Goal: Task Accomplishment & Management: Use online tool/utility

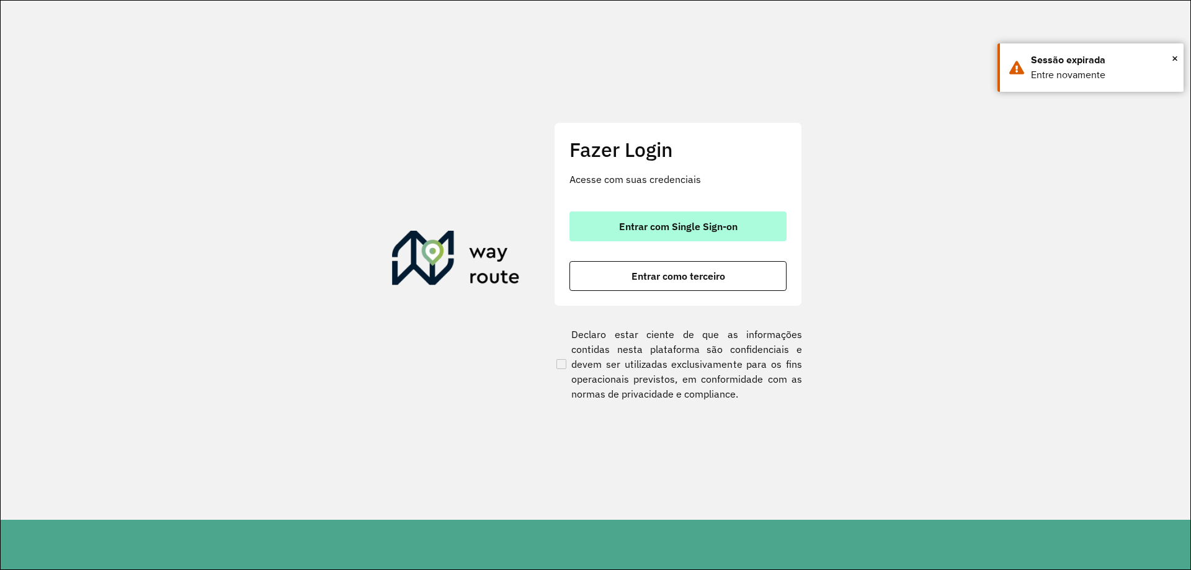
click at [752, 235] on button "Entrar com Single Sign-on" at bounding box center [678, 227] width 217 height 30
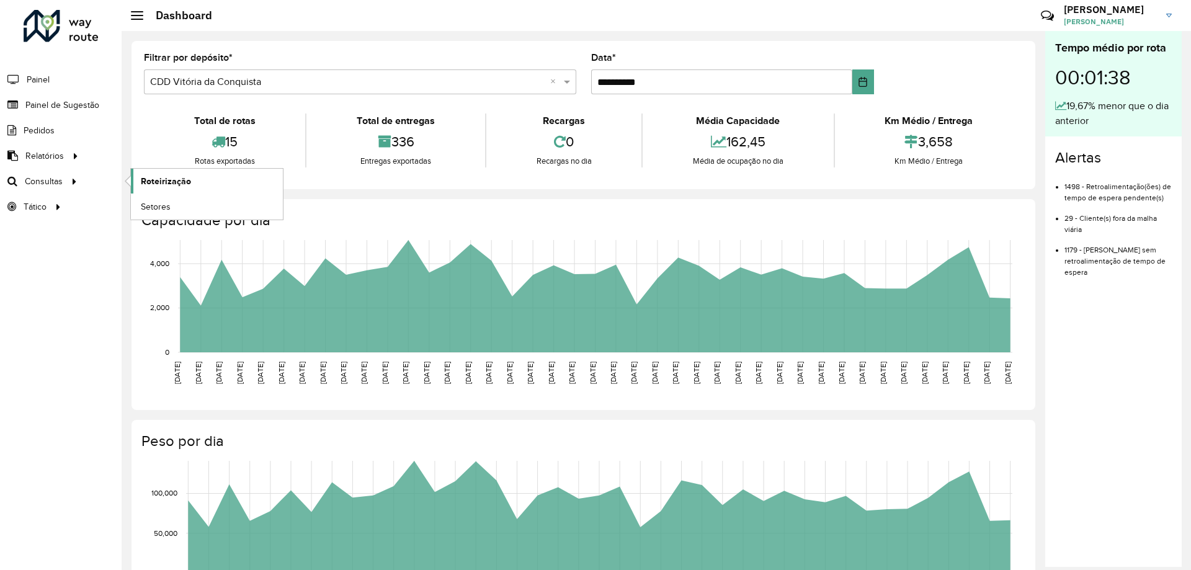
click at [163, 179] on span "Roteirização" at bounding box center [166, 181] width 50 height 13
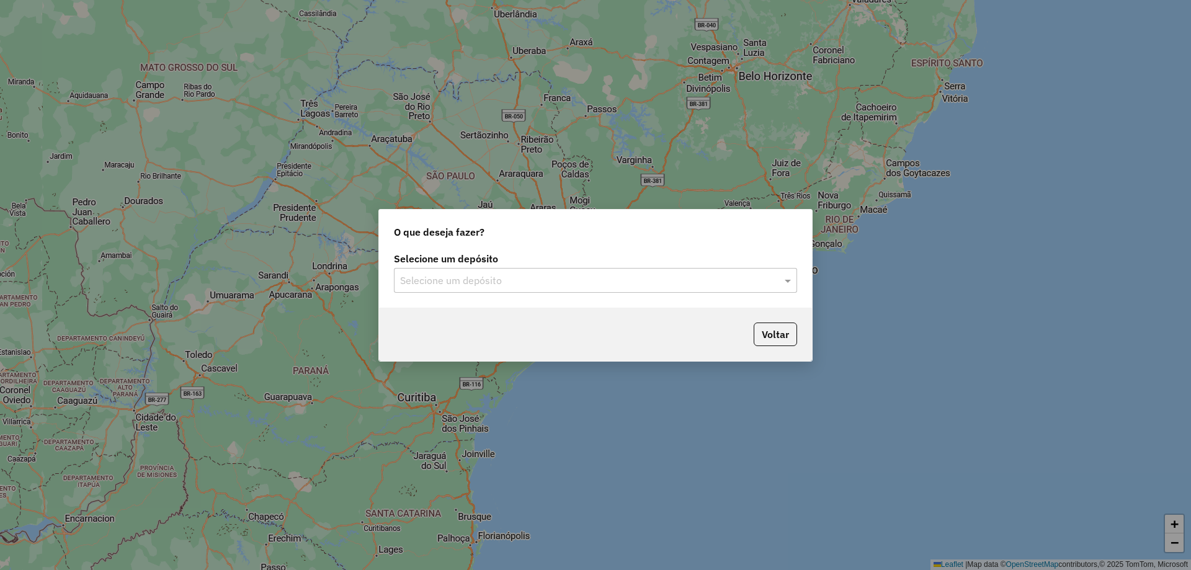
click at [507, 281] on input "text" at bounding box center [583, 281] width 366 height 15
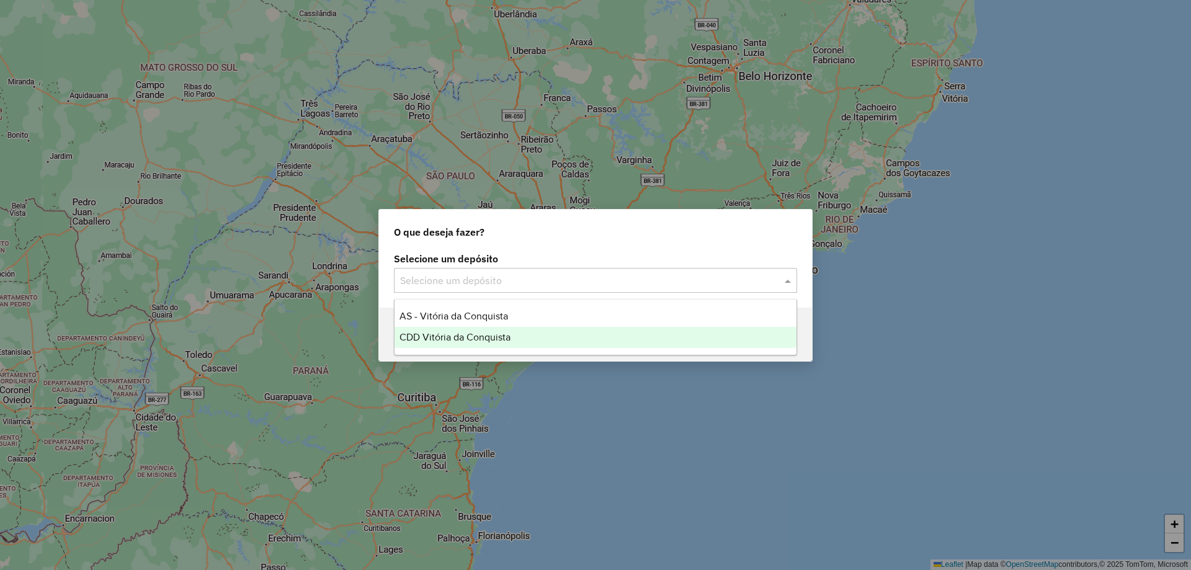
click at [477, 335] on span "CDD Vitória da Conquista" at bounding box center [455, 337] width 111 height 11
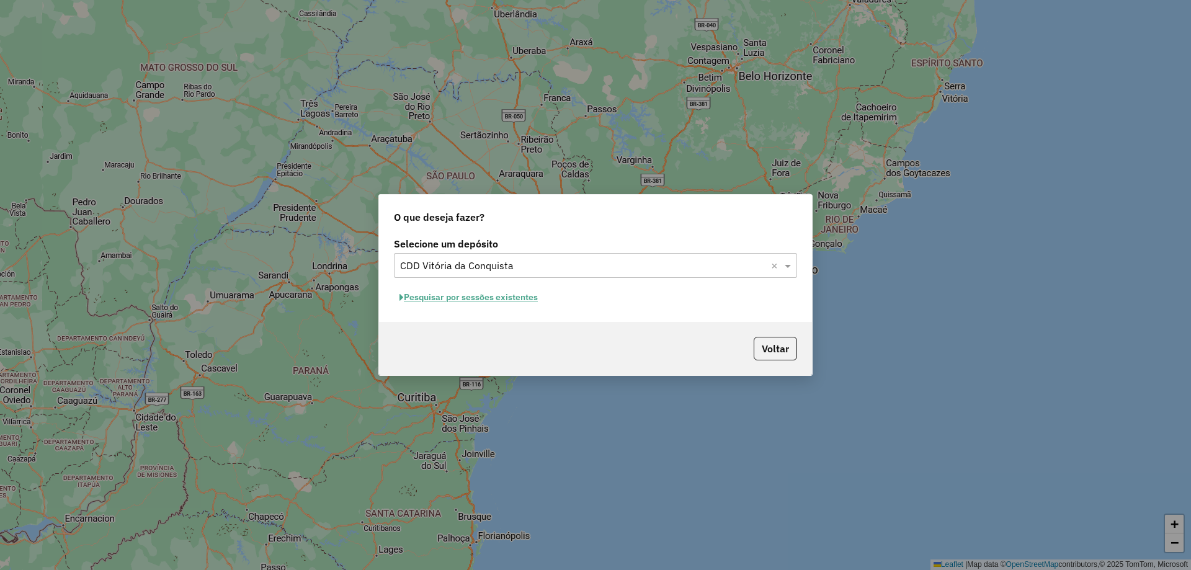
click at [522, 297] on button "Pesquisar por sessões existentes" at bounding box center [469, 297] width 150 height 19
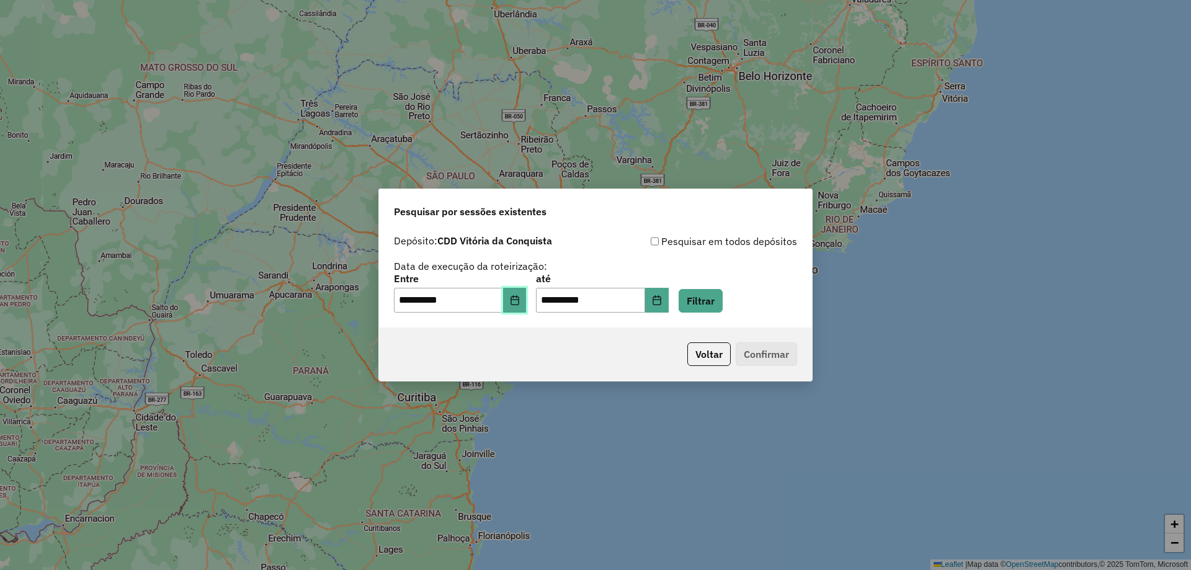
click at [527, 295] on button "Choose Date" at bounding box center [515, 300] width 24 height 25
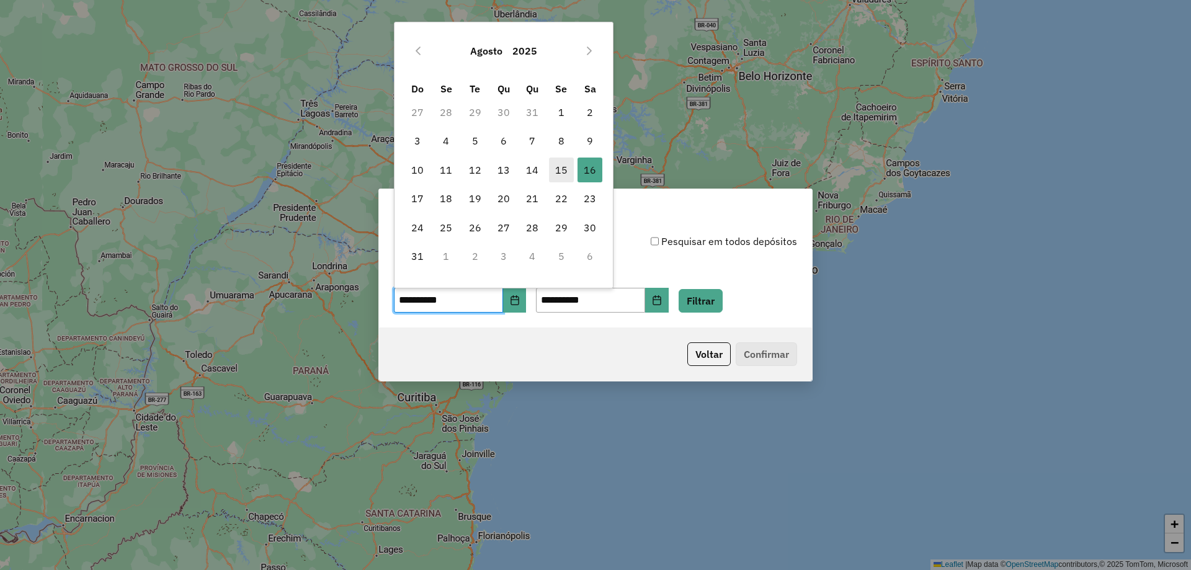
click at [563, 172] on span "15" at bounding box center [561, 170] width 25 height 25
type input "**********"
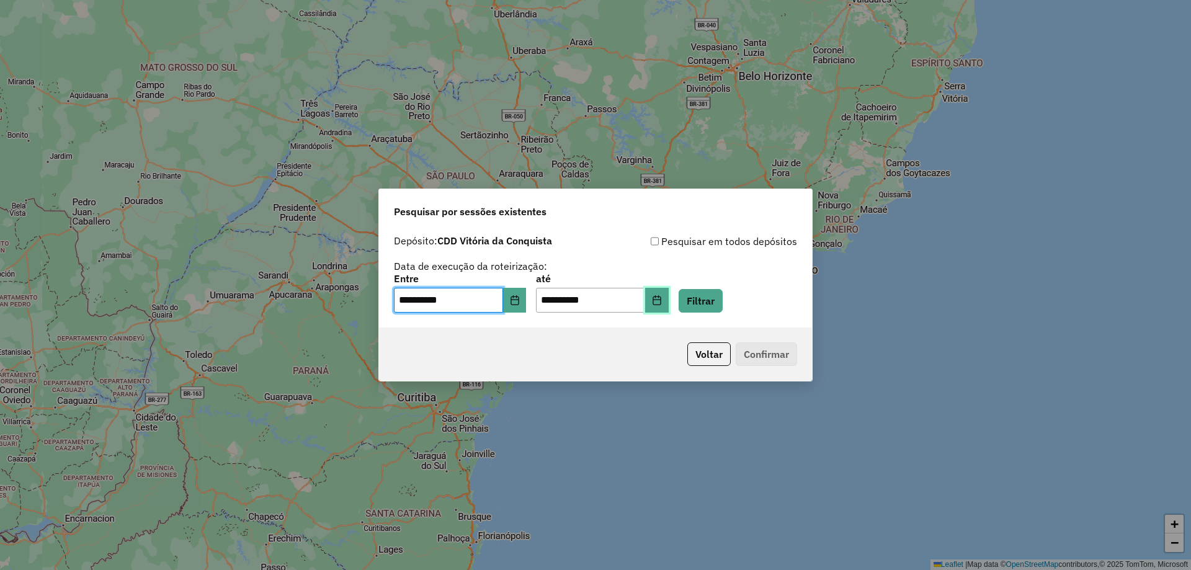
click at [661, 300] on icon "Choose Date" at bounding box center [657, 300] width 8 height 10
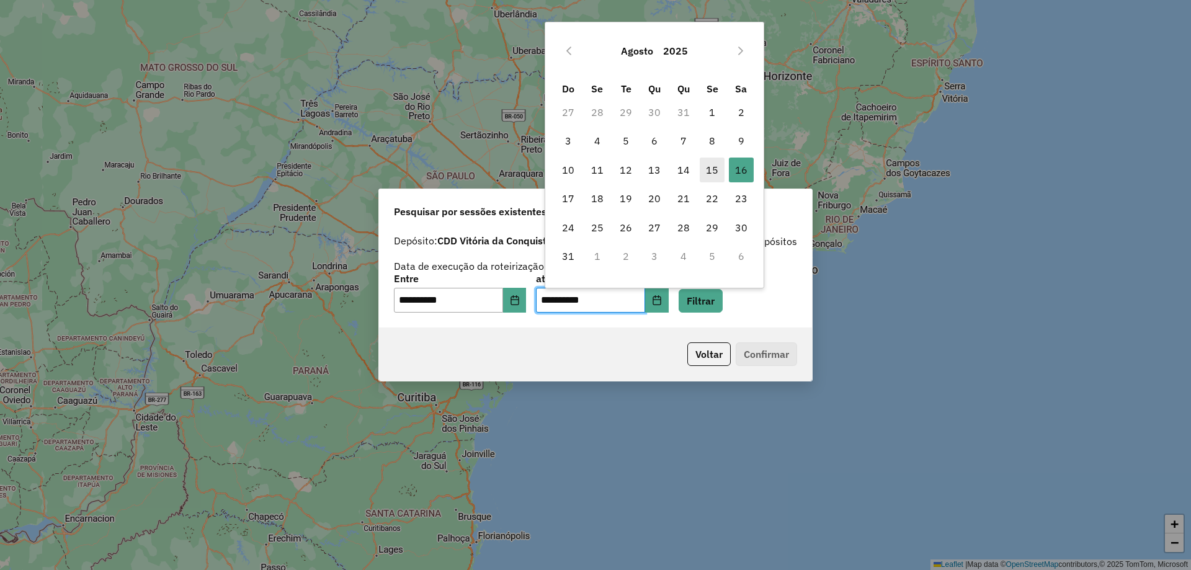
click at [704, 168] on span "15" at bounding box center [712, 170] width 25 height 25
type input "**********"
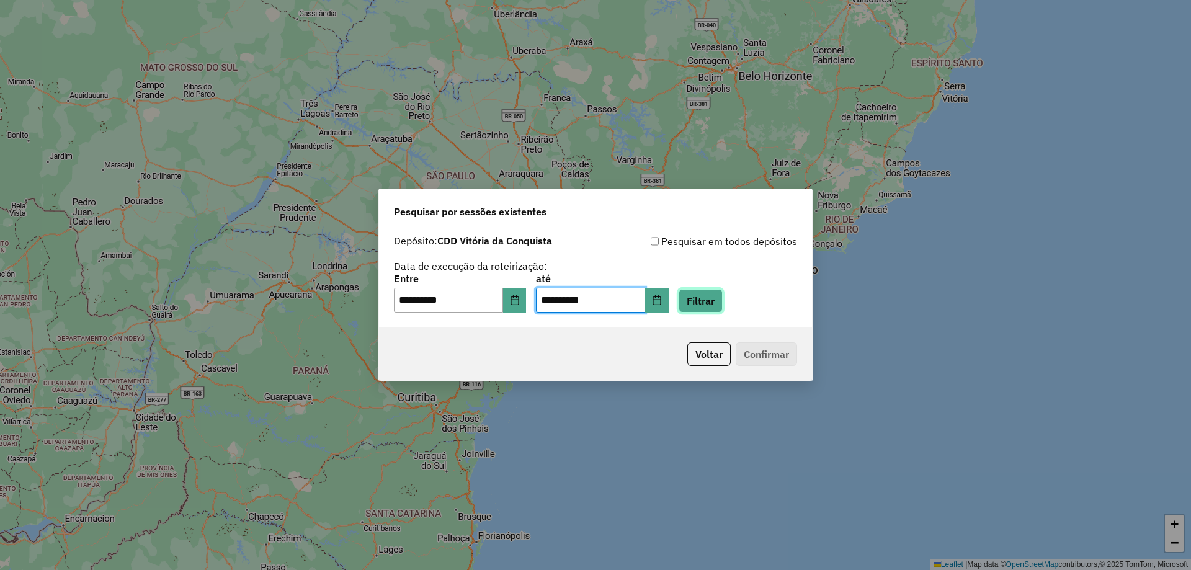
click at [715, 299] on button "Filtrar" at bounding box center [701, 301] width 44 height 24
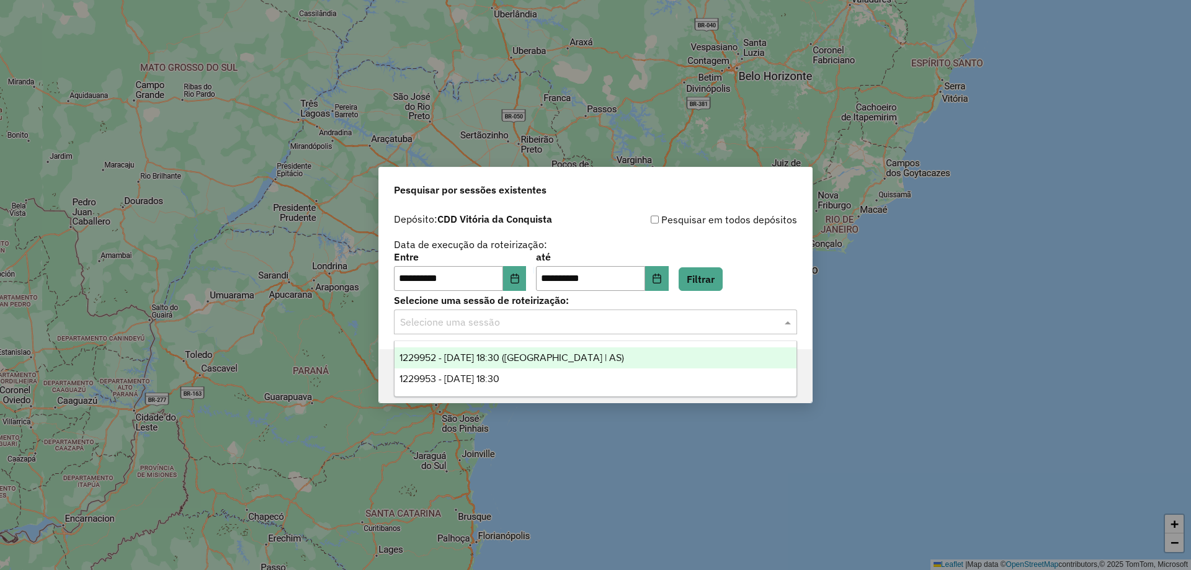
click at [542, 331] on div "Selecione uma sessão" at bounding box center [595, 322] width 403 height 25
click at [509, 359] on span "1229952 - 15/08/2025 18:30 (Rota | AS)" at bounding box center [512, 357] width 225 height 11
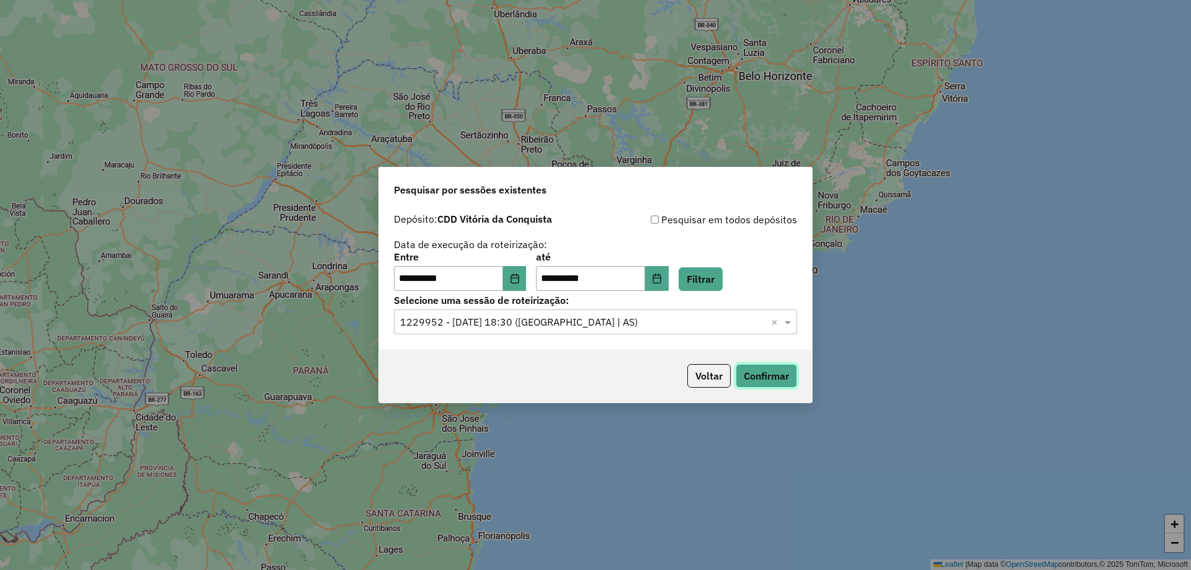
click at [784, 378] on button "Confirmar" at bounding box center [766, 376] width 61 height 24
click at [483, 323] on input "text" at bounding box center [583, 322] width 366 height 15
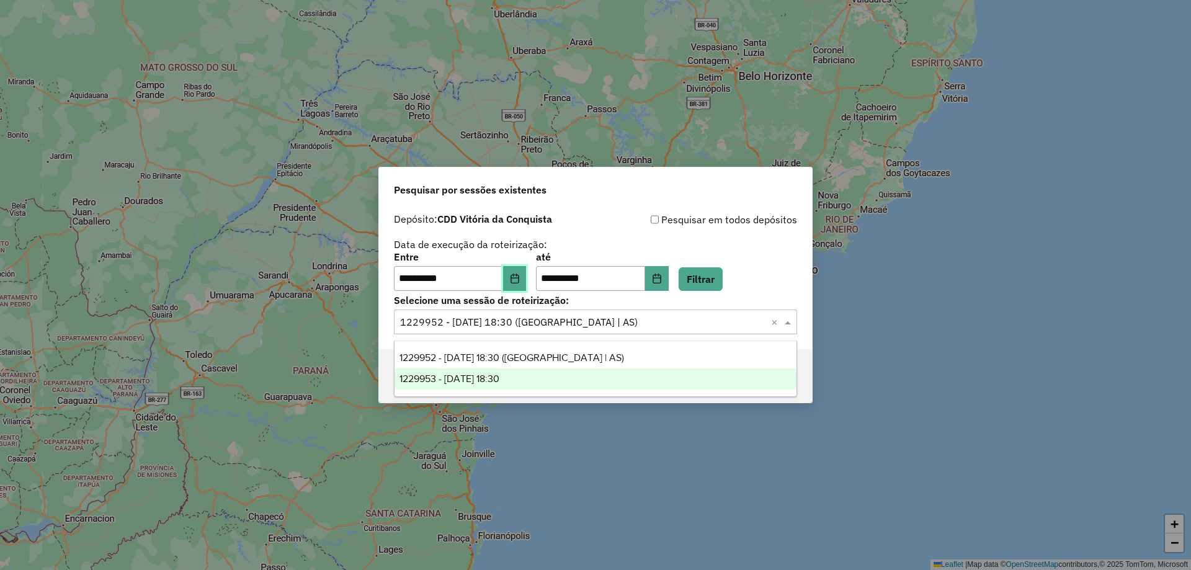
click at [526, 271] on button "Choose Date" at bounding box center [515, 278] width 24 height 25
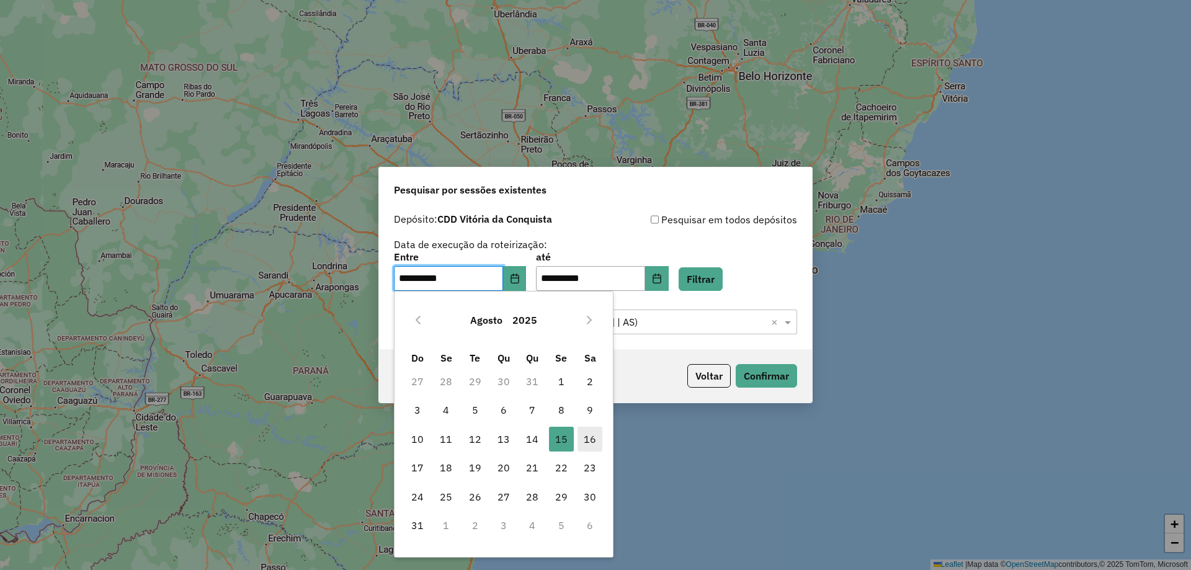
click at [583, 440] on span "16" at bounding box center [590, 439] width 25 height 25
type input "**********"
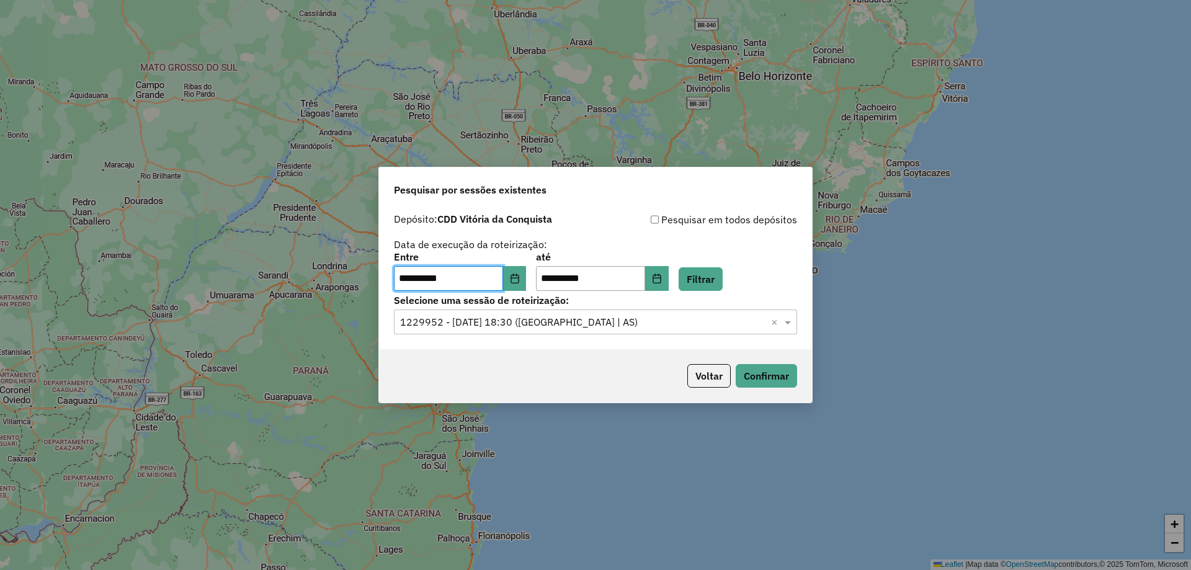
click at [614, 321] on input "text" at bounding box center [583, 322] width 366 height 15
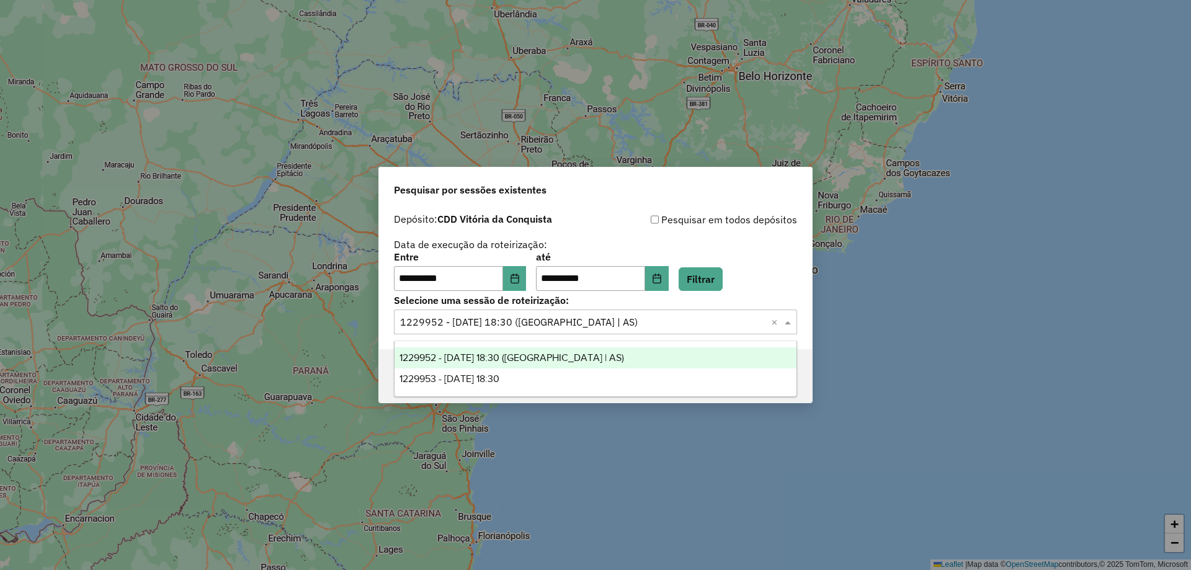
click at [572, 361] on div "1229952 - 15/08/2025 18:30 (Rota | AS)" at bounding box center [596, 357] width 402 height 21
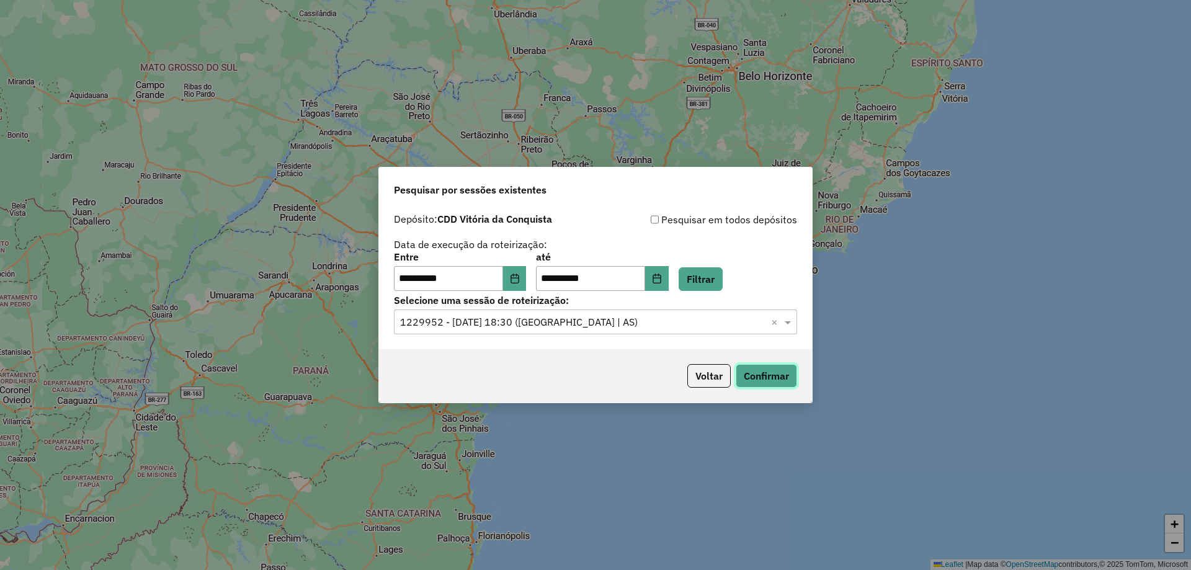
click at [764, 374] on button "Confirmar" at bounding box center [766, 376] width 61 height 24
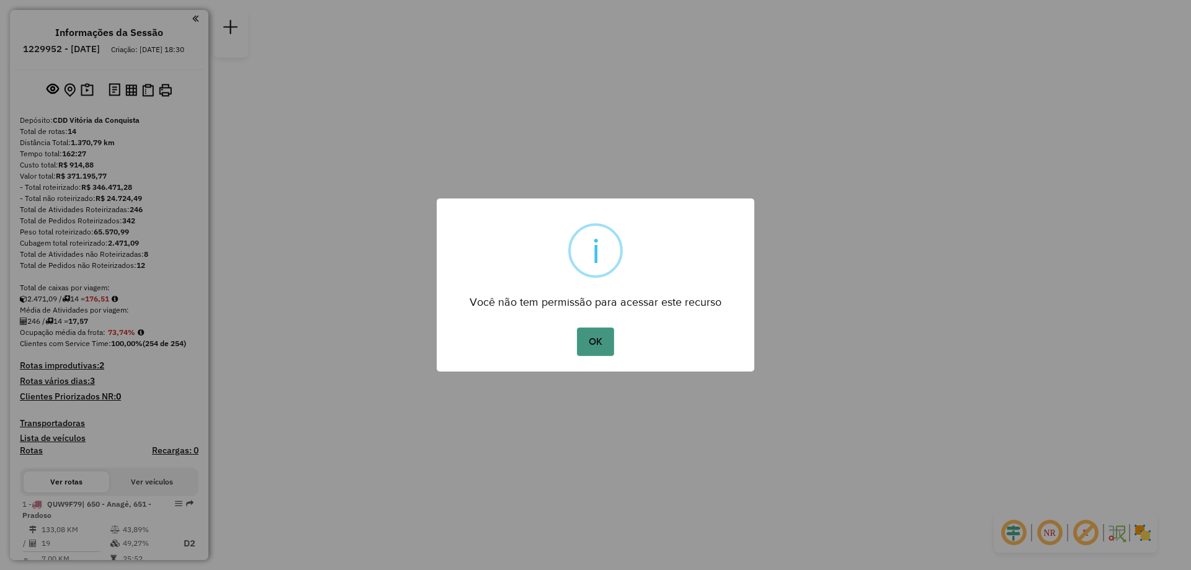
click at [593, 338] on button "OK" at bounding box center [595, 342] width 37 height 29
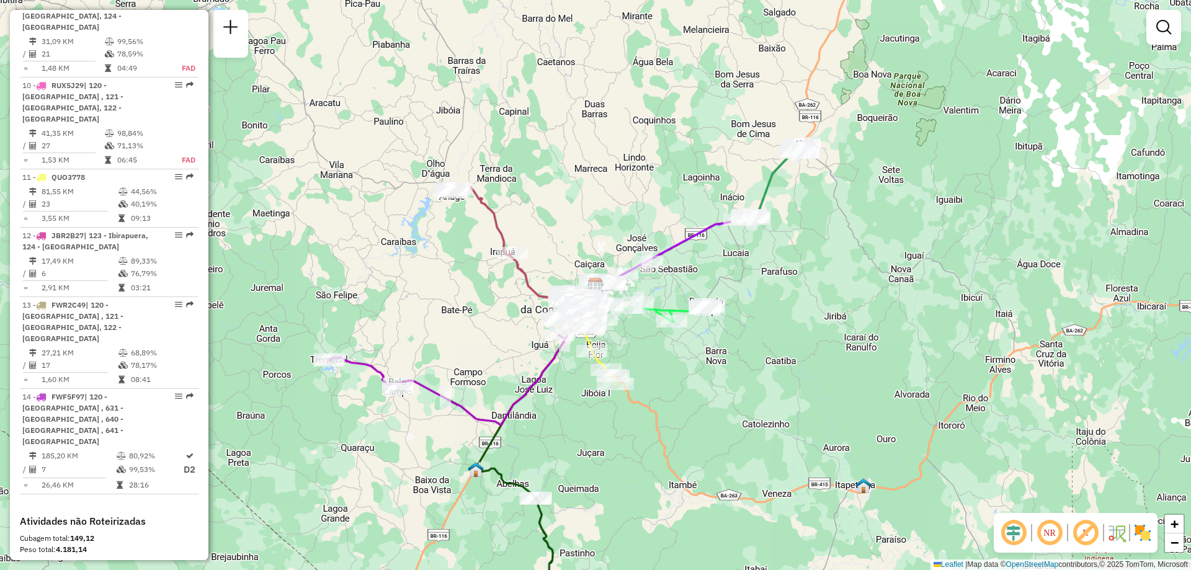
scroll to position [1234, 0]
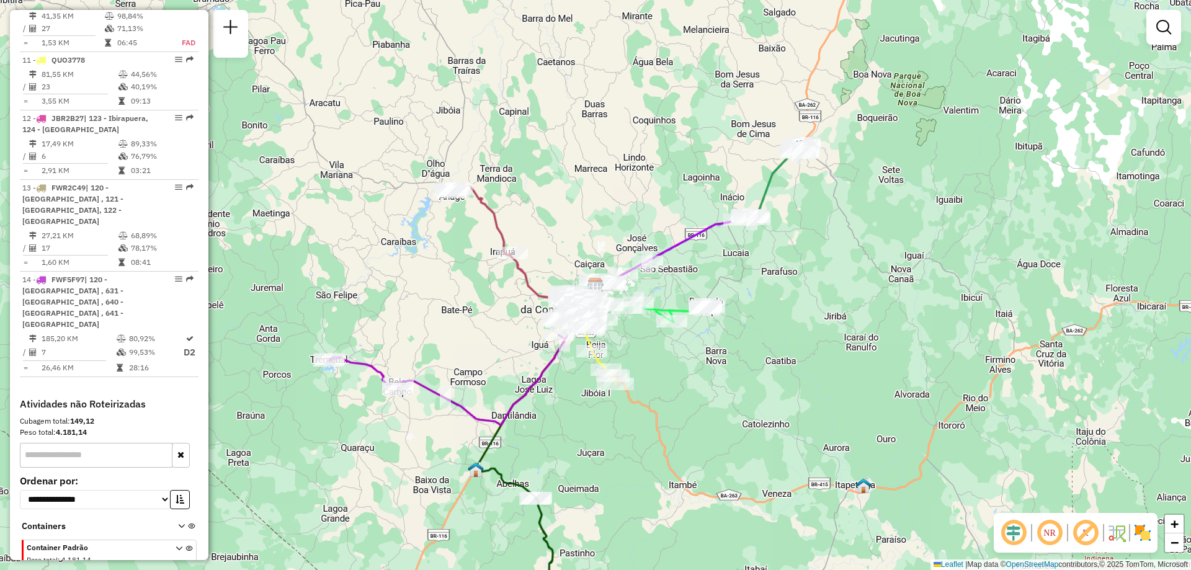
click at [110, 443] on input "text" at bounding box center [96, 455] width 153 height 25
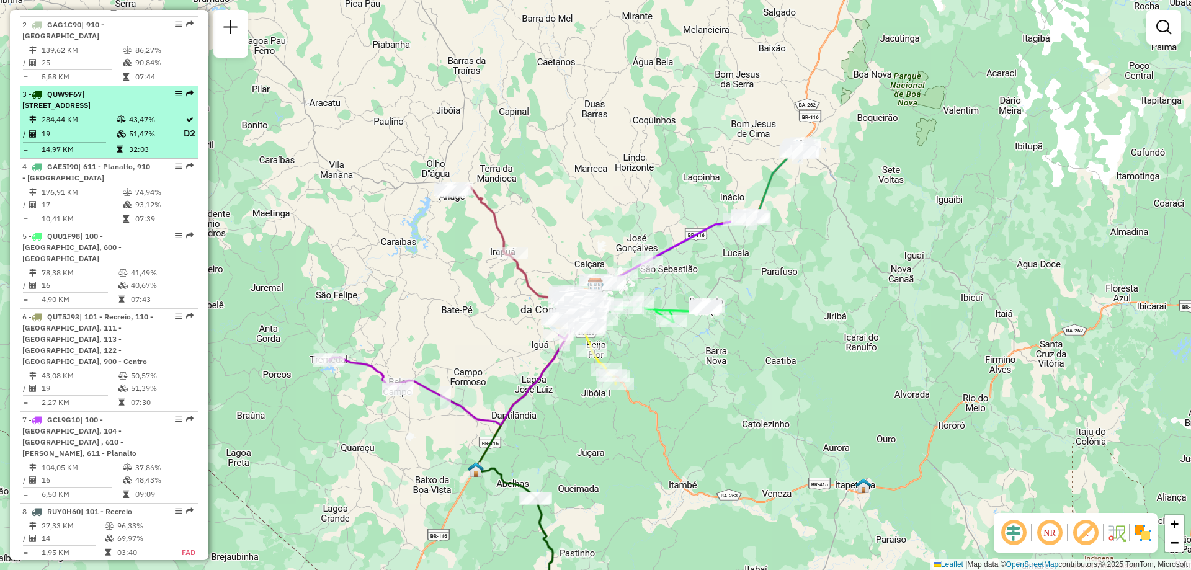
scroll to position [676, 0]
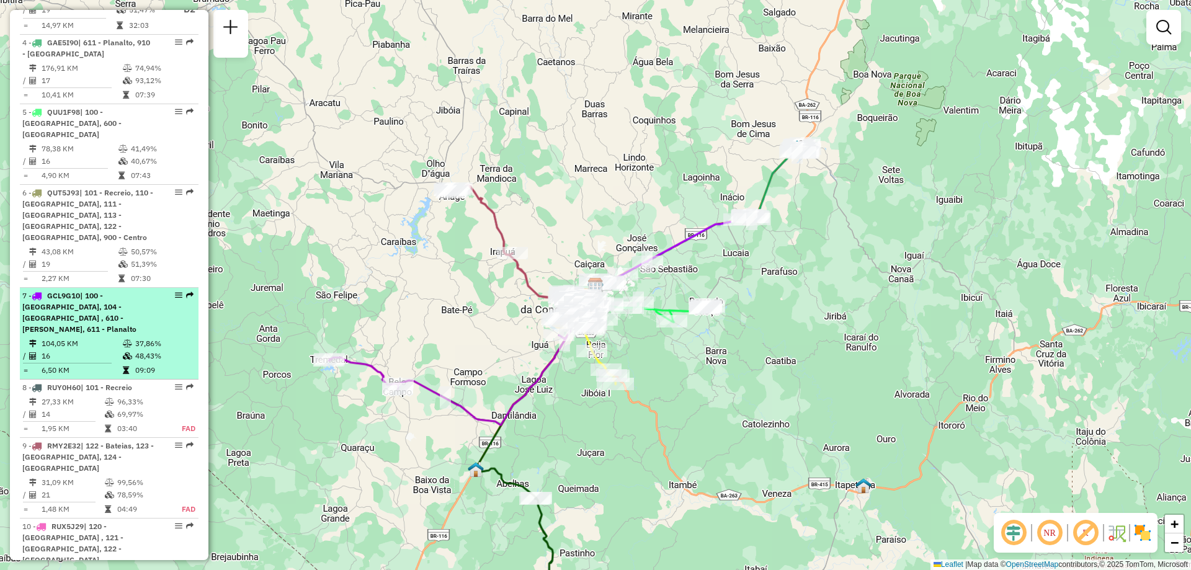
click at [71, 310] on span "| 100 - [GEOGRAPHIC_DATA], 104 - [GEOGRAPHIC_DATA] , 610 - [PERSON_NAME], 611 -…" at bounding box center [79, 312] width 114 height 43
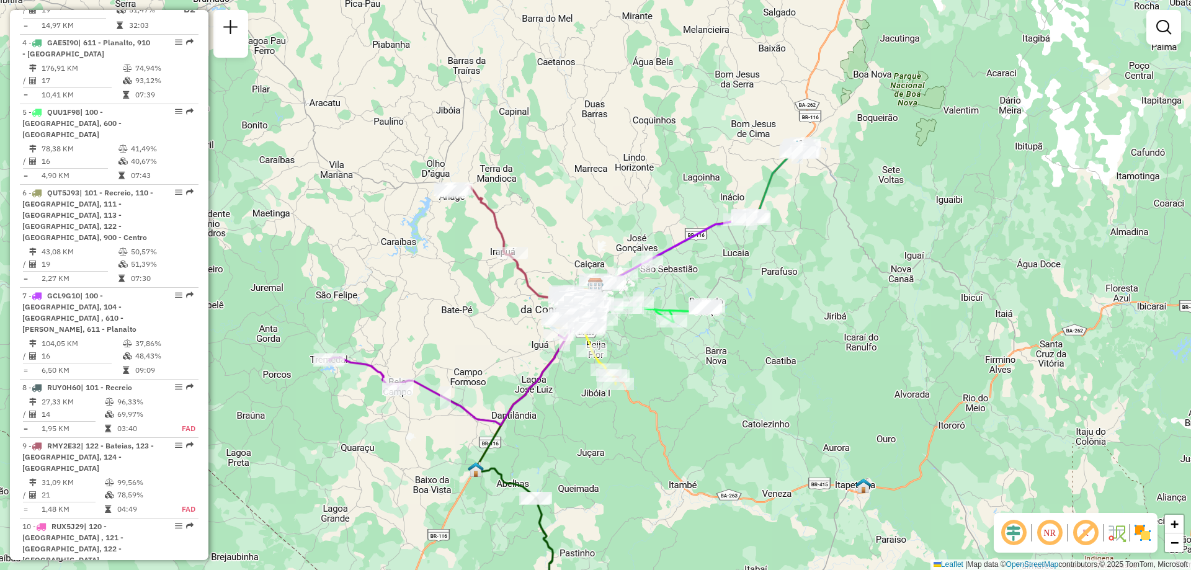
select select "**********"
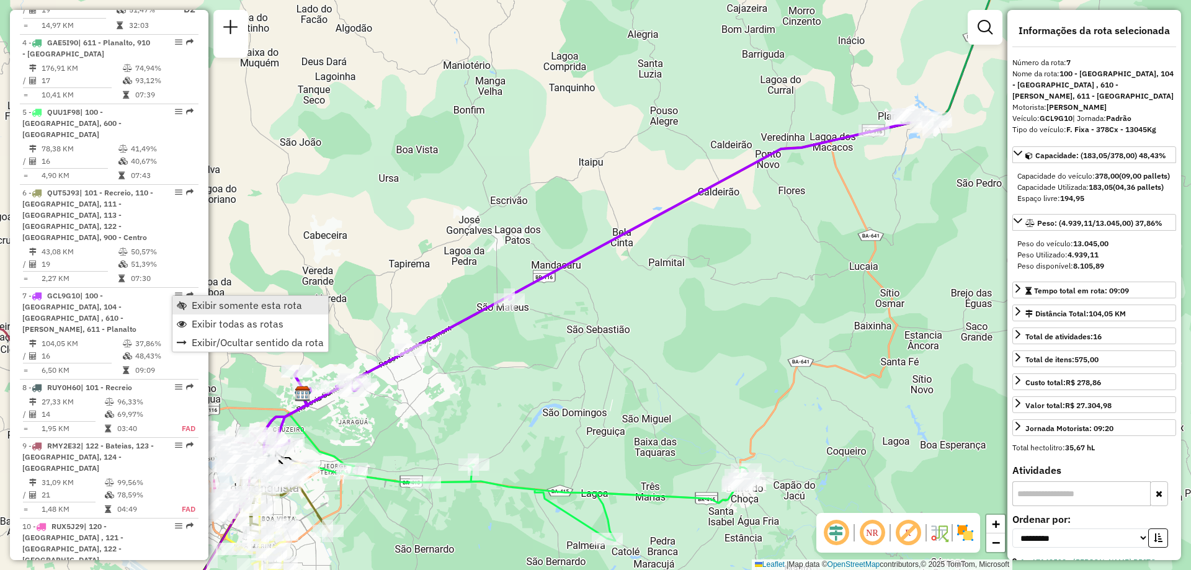
click at [190, 305] on link "Exibir somente esta rota" at bounding box center [251, 305] width 156 height 19
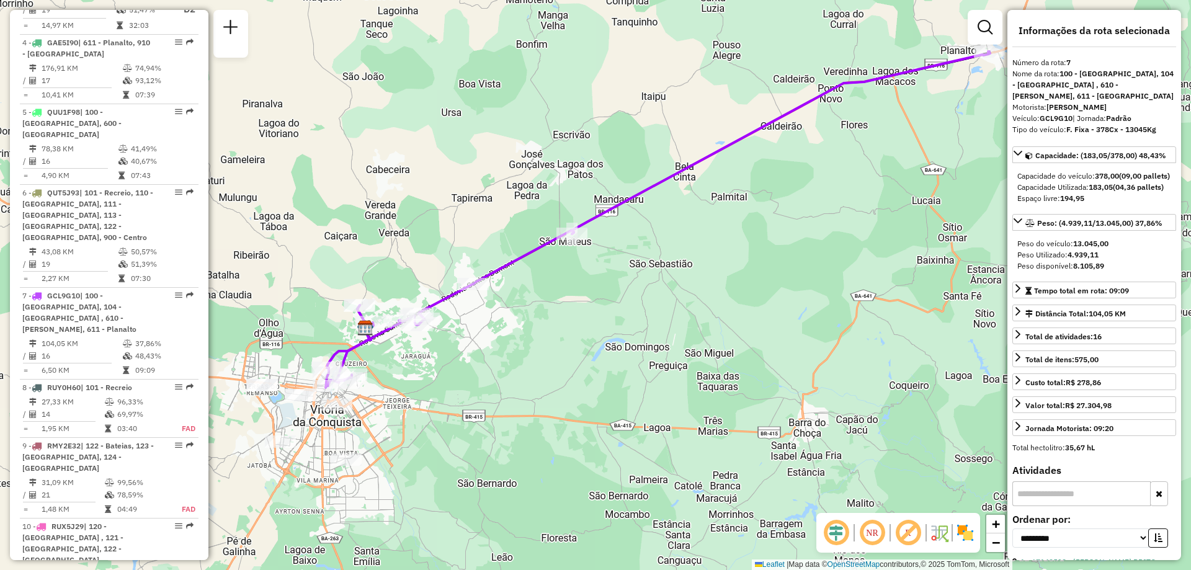
drag, startPoint x: 352, startPoint y: 280, endPoint x: 415, endPoint y: 214, distance: 90.9
click at [415, 214] on div "Janela de atendimento Grade de atendimento Capacidade Transportadoras Veículos …" at bounding box center [595, 285] width 1191 height 570
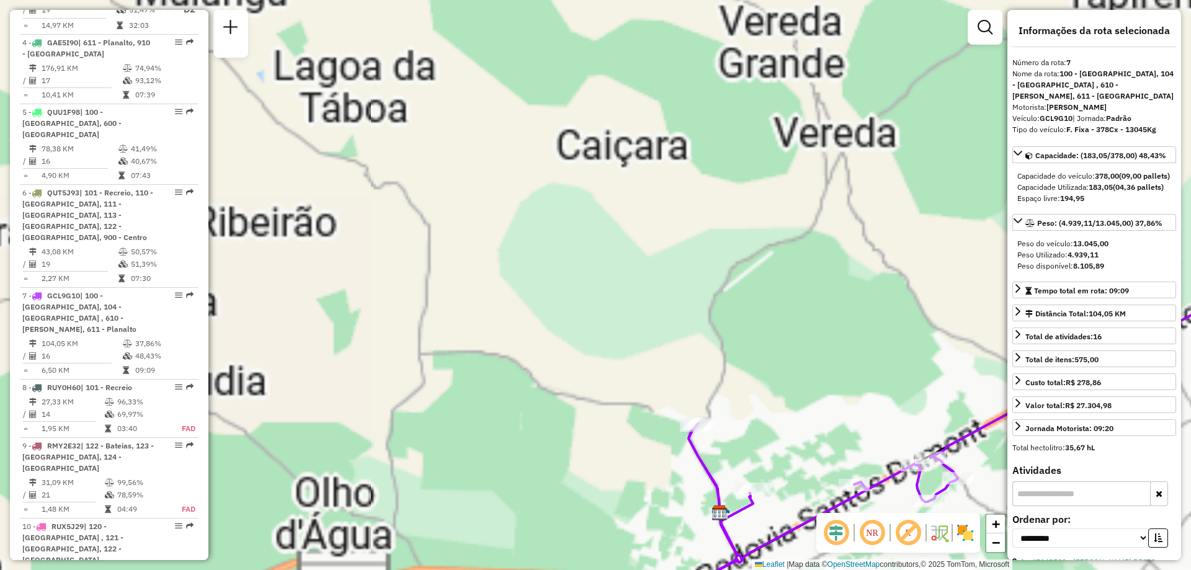
scroll to position [365, 0]
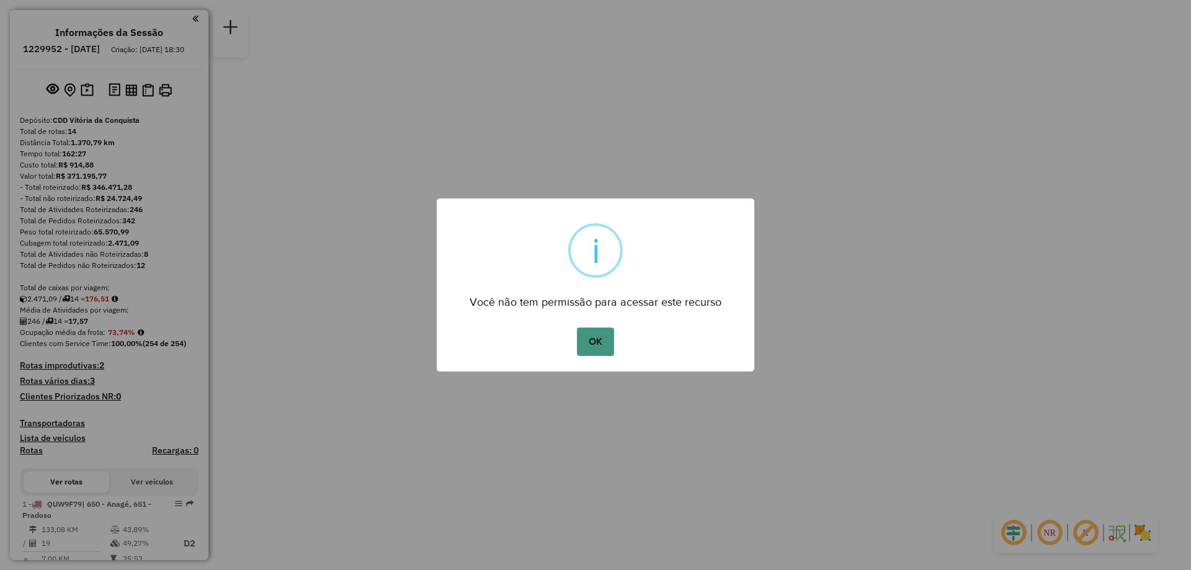
click at [606, 351] on button "OK" at bounding box center [595, 342] width 37 height 29
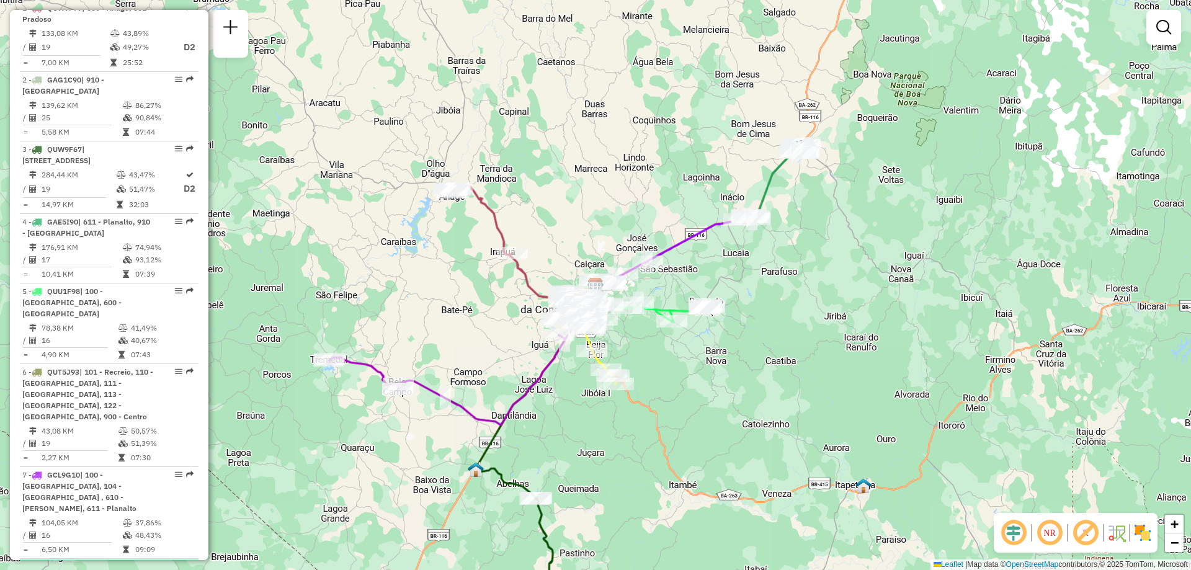
scroll to position [683, 0]
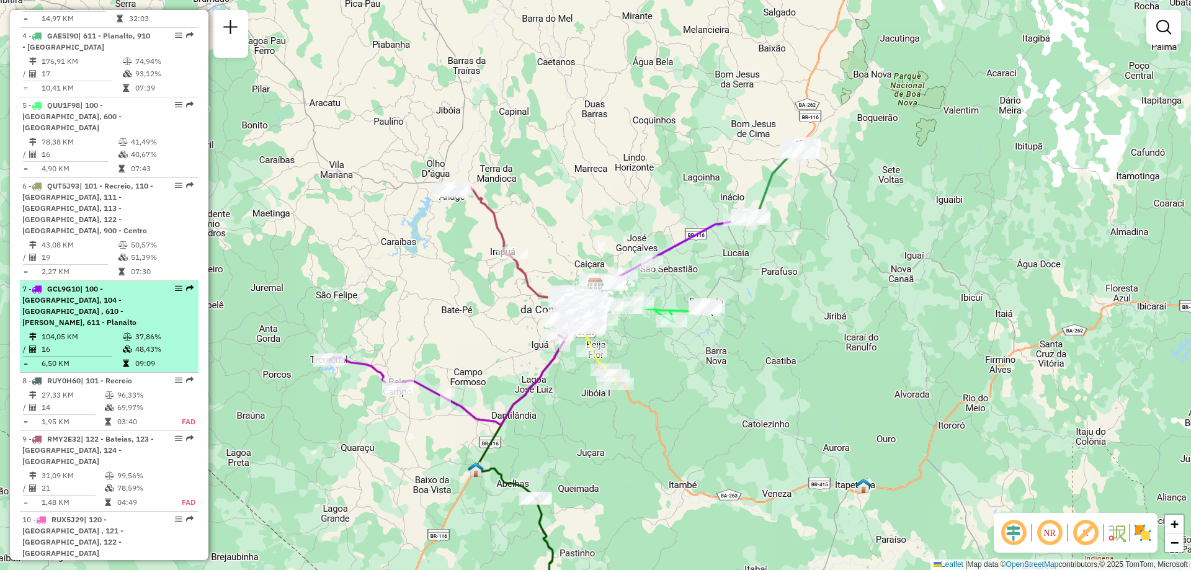
click at [76, 303] on span "| 100 - [GEOGRAPHIC_DATA], 104 - [GEOGRAPHIC_DATA] , 610 - [PERSON_NAME], 611 -…" at bounding box center [79, 305] width 114 height 43
select select "**********"
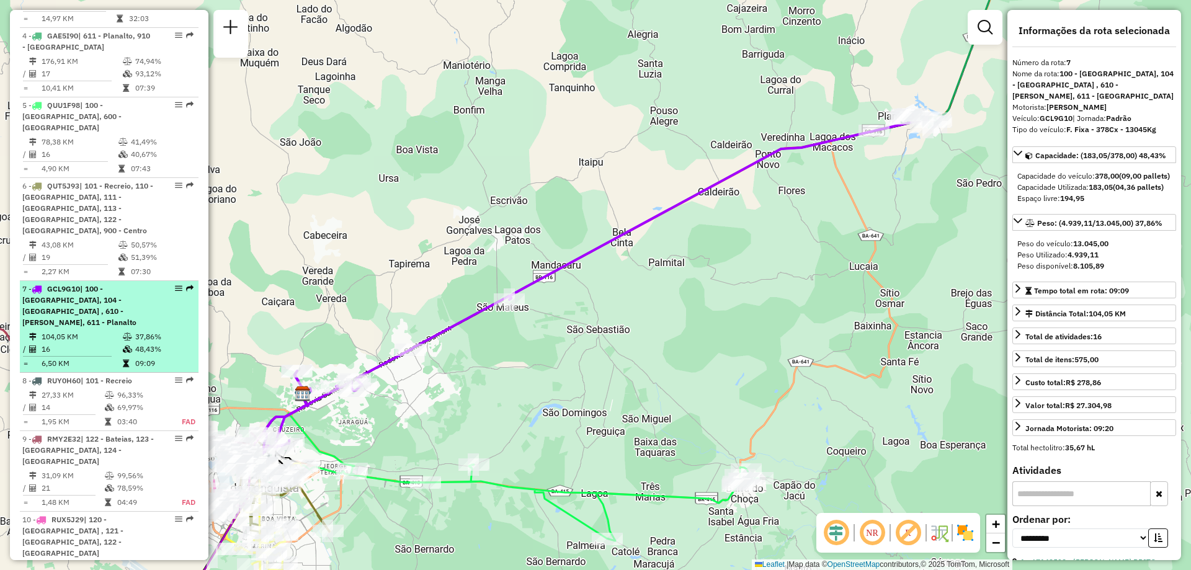
click at [87, 307] on div "7 - GCL9G10 | 100 - [GEOGRAPHIC_DATA], 104 - [GEOGRAPHIC_DATA] , 610 - [PERSON_…" at bounding box center [88, 306] width 132 height 45
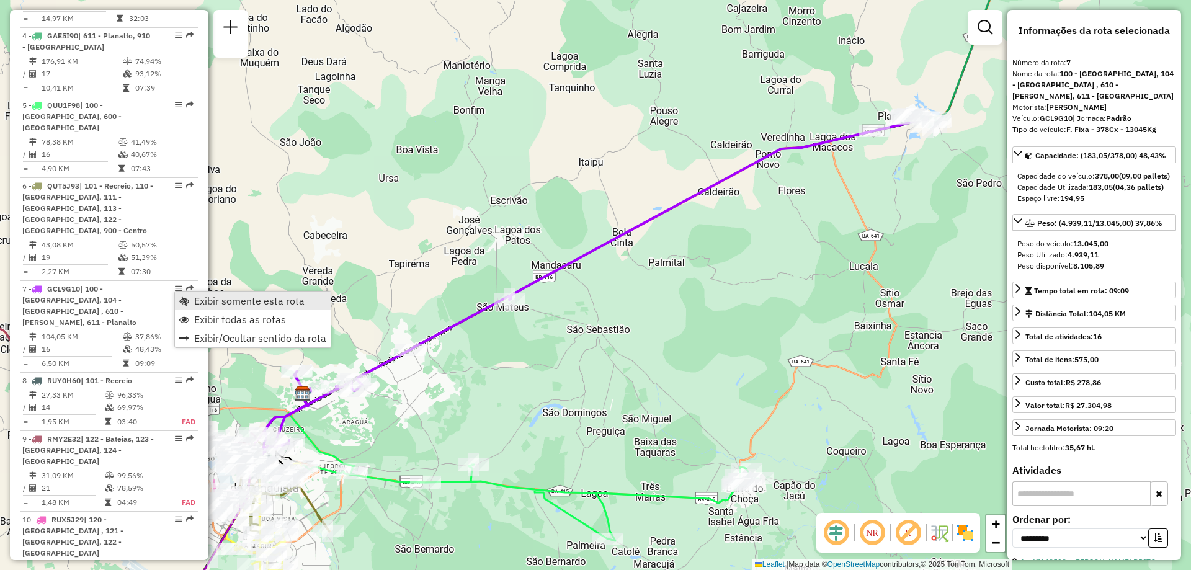
click at [181, 303] on span "Exibir somente esta rota" at bounding box center [184, 301] width 10 height 10
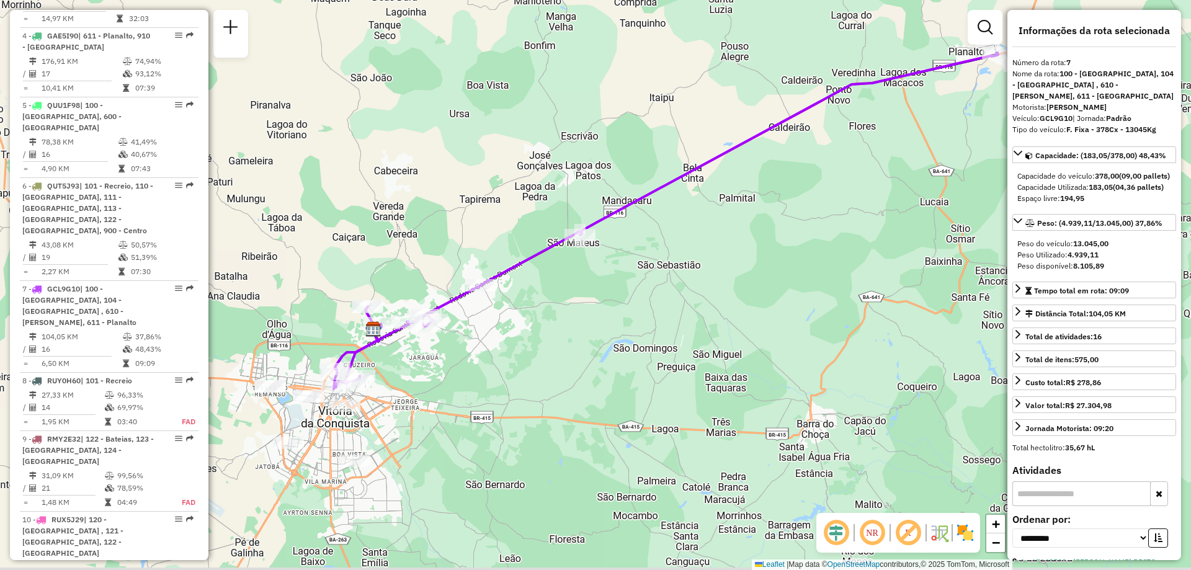
drag, startPoint x: 473, startPoint y: 423, endPoint x: 544, endPoint y: 359, distance: 95.8
click at [544, 359] on div "Janela de atendimento Grade de atendimento Capacidade Transportadoras Veículos …" at bounding box center [595, 285] width 1191 height 570
click at [910, 534] on em at bounding box center [909, 533] width 30 height 30
click at [869, 537] on em at bounding box center [873, 533] width 30 height 30
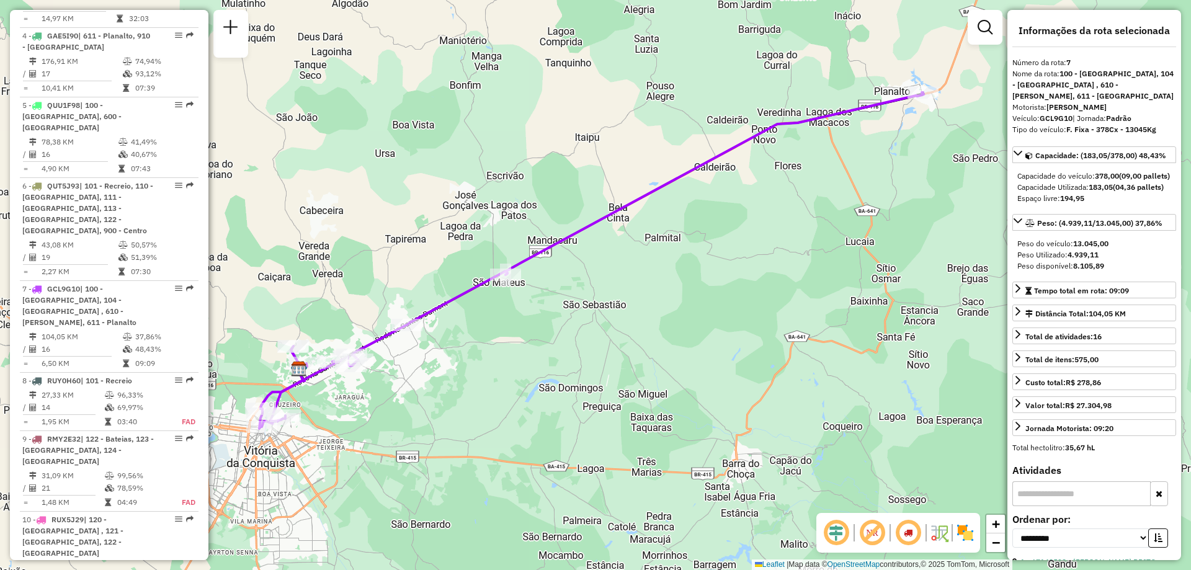
drag, startPoint x: 611, startPoint y: 423, endPoint x: 537, endPoint y: 462, distance: 84.4
click at [537, 462] on div "Janela de atendimento Grade de atendimento Capacidade Transportadoras Veículos …" at bounding box center [595, 285] width 1191 height 570
